Goal: Task Accomplishment & Management: Manage account settings

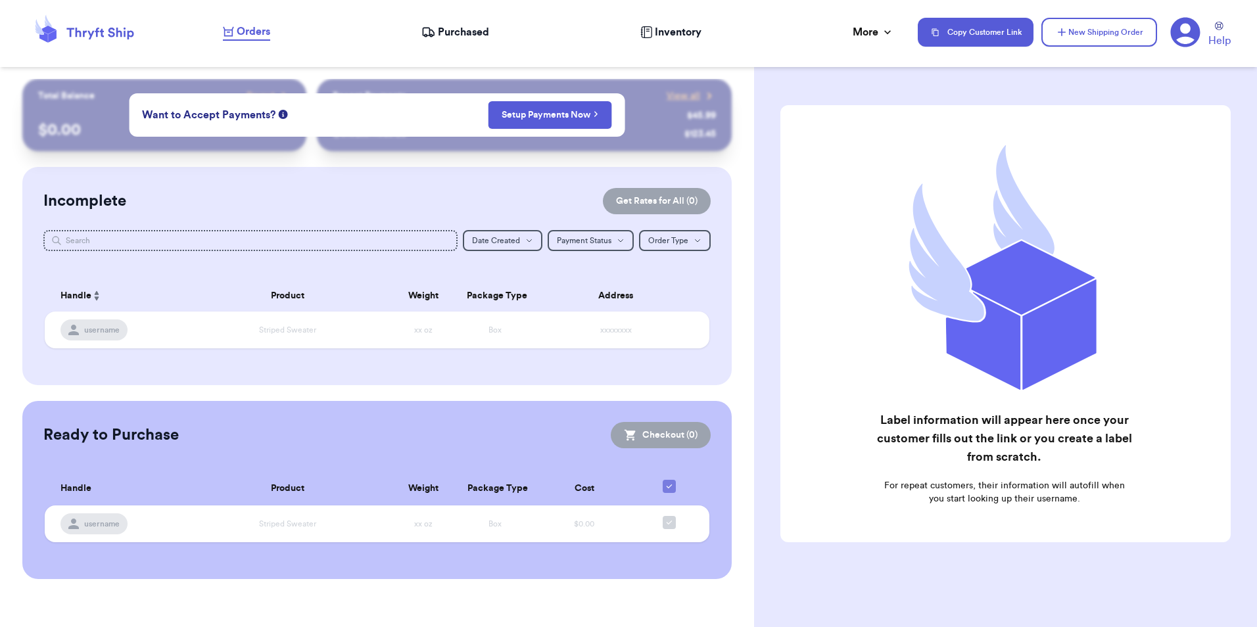
click at [465, 30] on span "Purchased" at bounding box center [463, 32] width 51 height 16
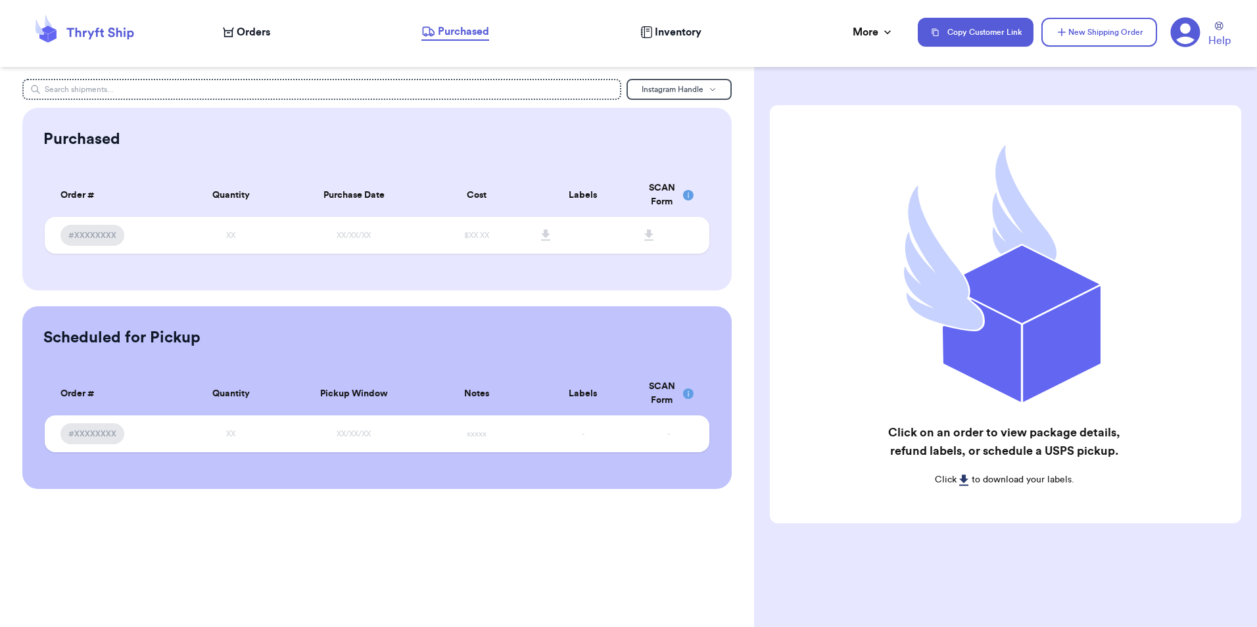
click at [682, 31] on span "Inventory" at bounding box center [678, 32] width 47 height 16
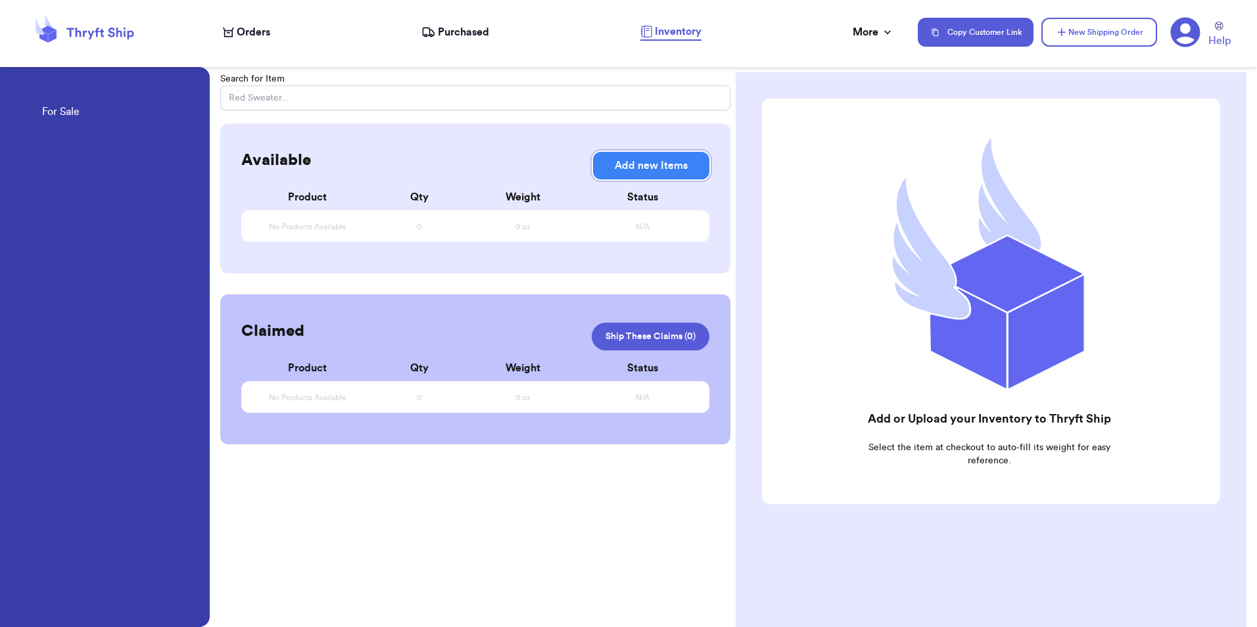
click at [642, 167] on button "Add new Items" at bounding box center [651, 166] width 116 height 28
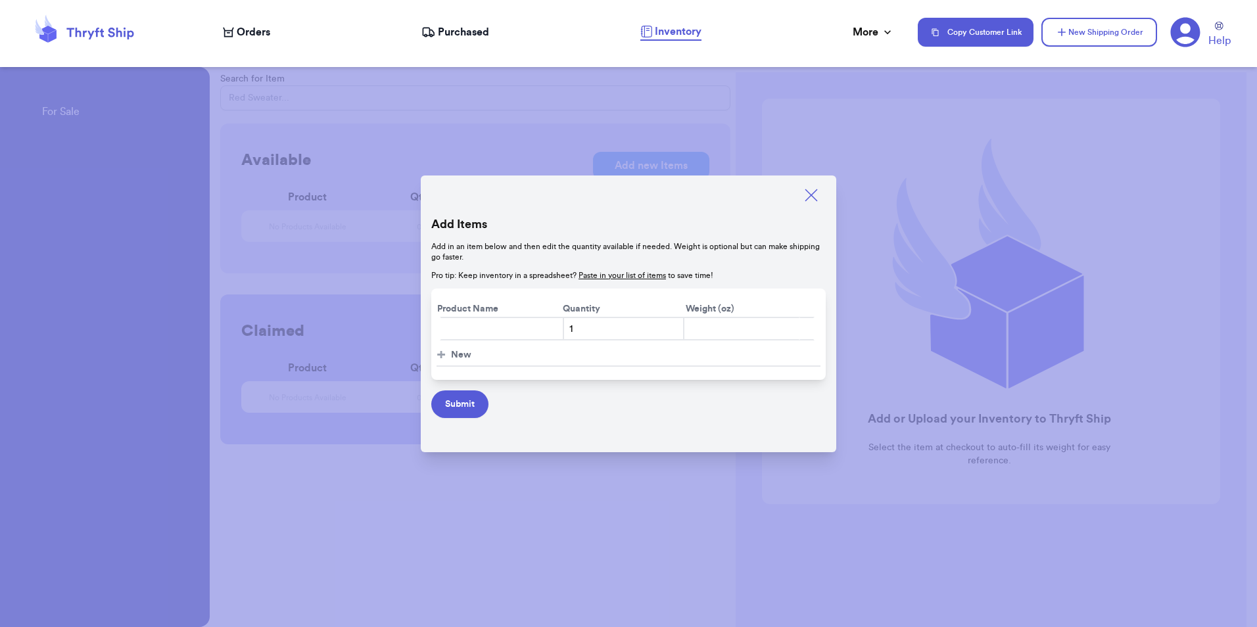
click at [473, 327] on input "text" at bounding box center [502, 329] width 124 height 24
type input "ABT x LBH Sweetheart Jumpsuit 2XL"
click at [710, 329] on input "number" at bounding box center [741, 329] width 116 height 24
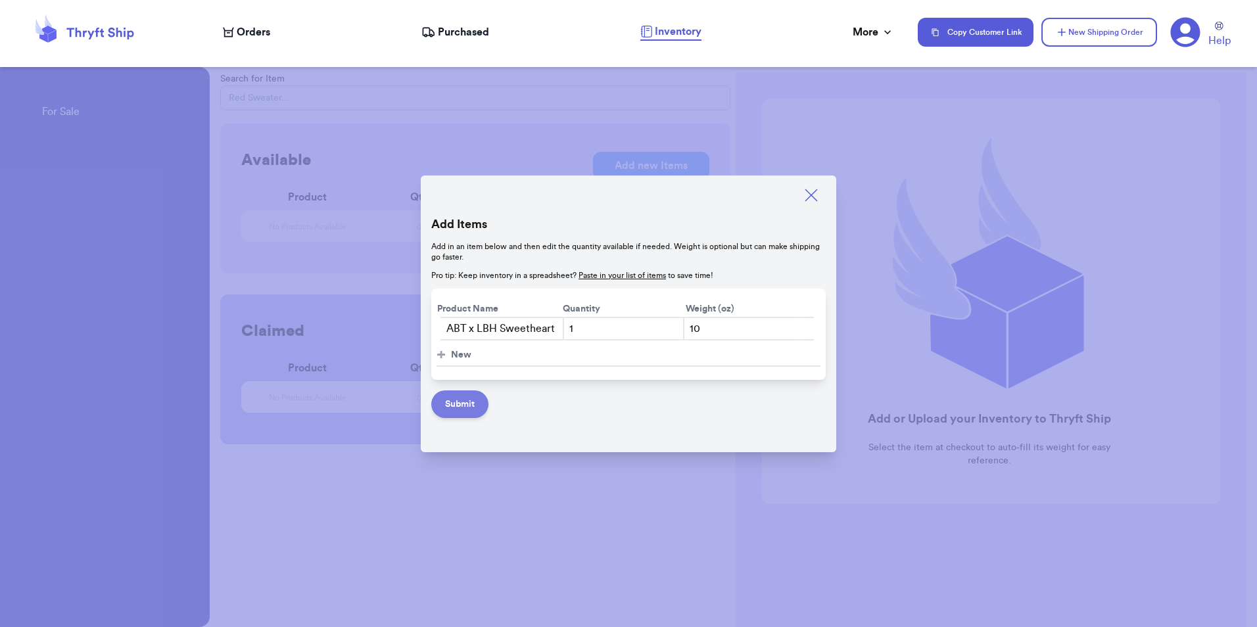
type input "10"
click at [453, 405] on button "Submit" at bounding box center [459, 405] width 57 height 28
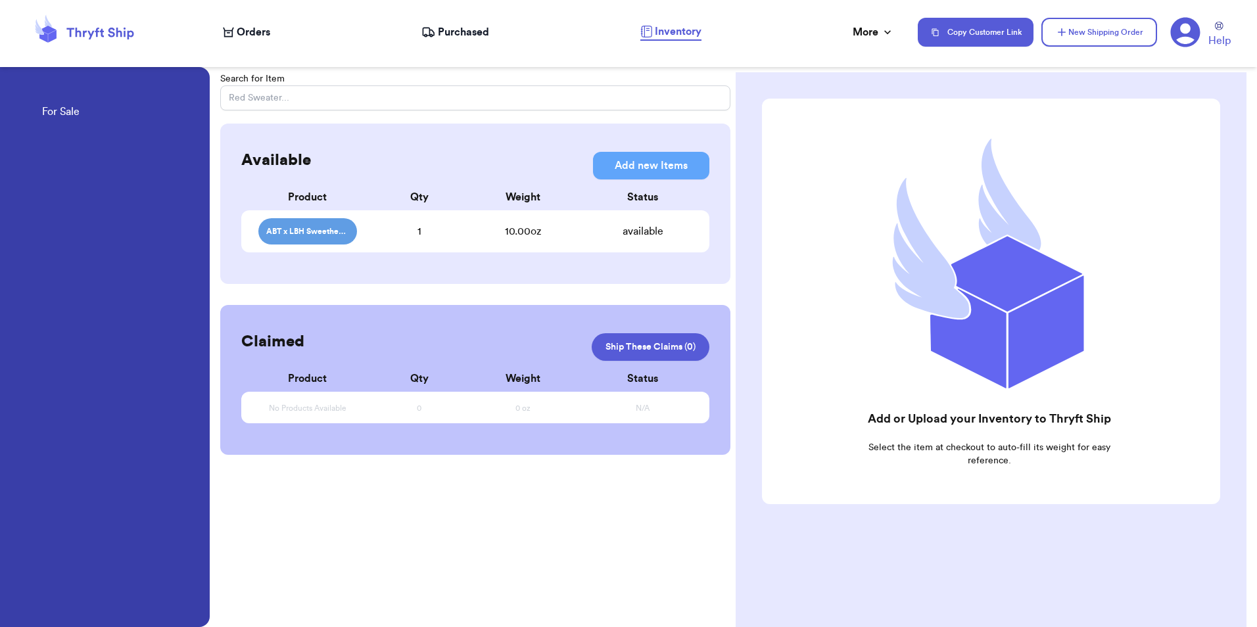
click at [300, 226] on span "ABT x LBH Sweetheart Jumpsuit 2XL" at bounding box center [307, 231] width 99 height 26
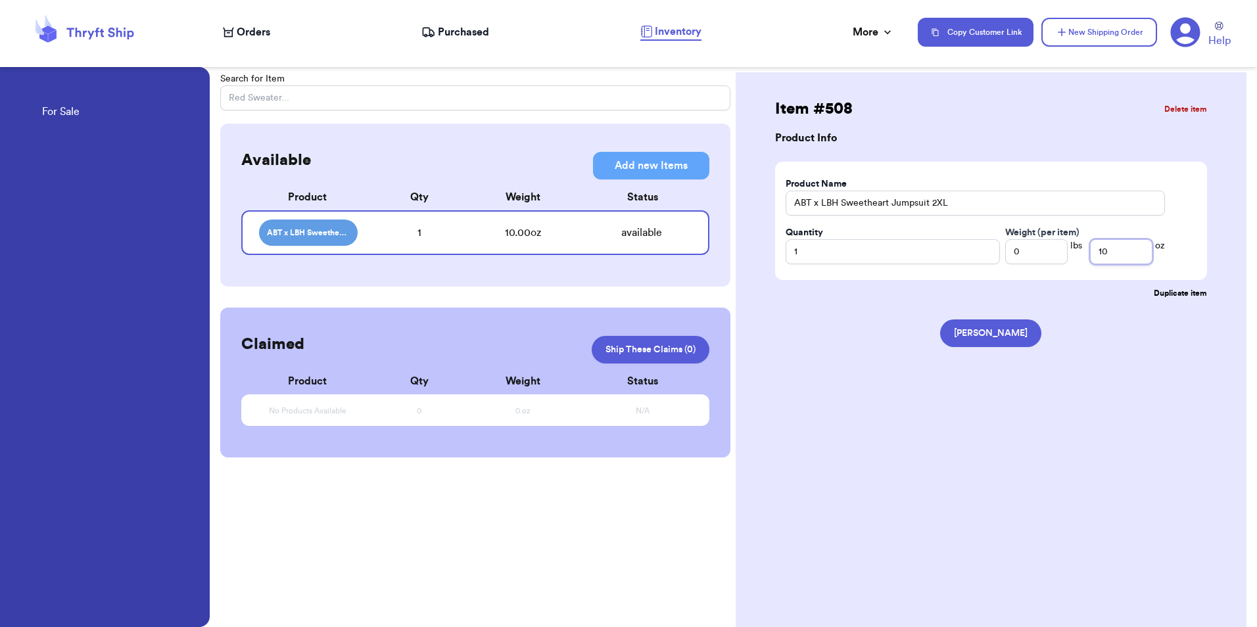
click at [1109, 250] on input "10" at bounding box center [1121, 251] width 62 height 25
type input "12"
click at [1119, 346] on div "[PERSON_NAME]" at bounding box center [991, 333] width 432 height 49
click at [485, 272] on div "Available Add new Items Add new Items Product Qty Weight Status ABT x LBH Sweet…" at bounding box center [475, 205] width 510 height 163
click at [446, 33] on span "Purchased" at bounding box center [463, 32] width 51 height 16
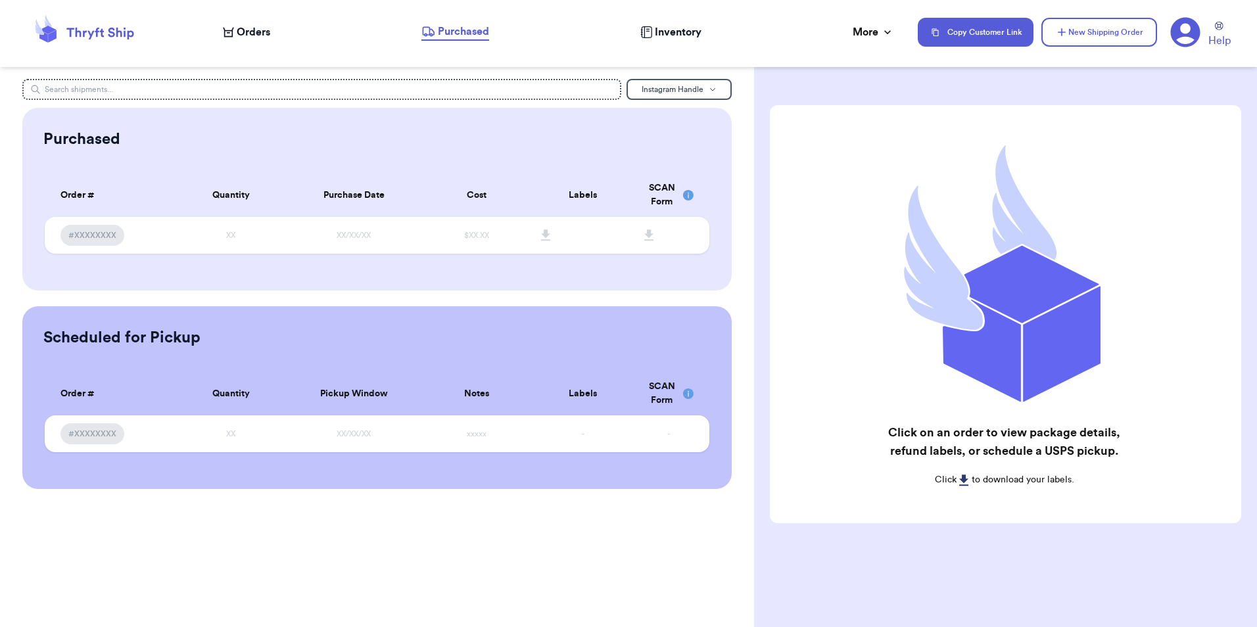
click at [264, 33] on span "Orders" at bounding box center [254, 32] width 34 height 16
